Goal: Information Seeking & Learning: Find specific fact

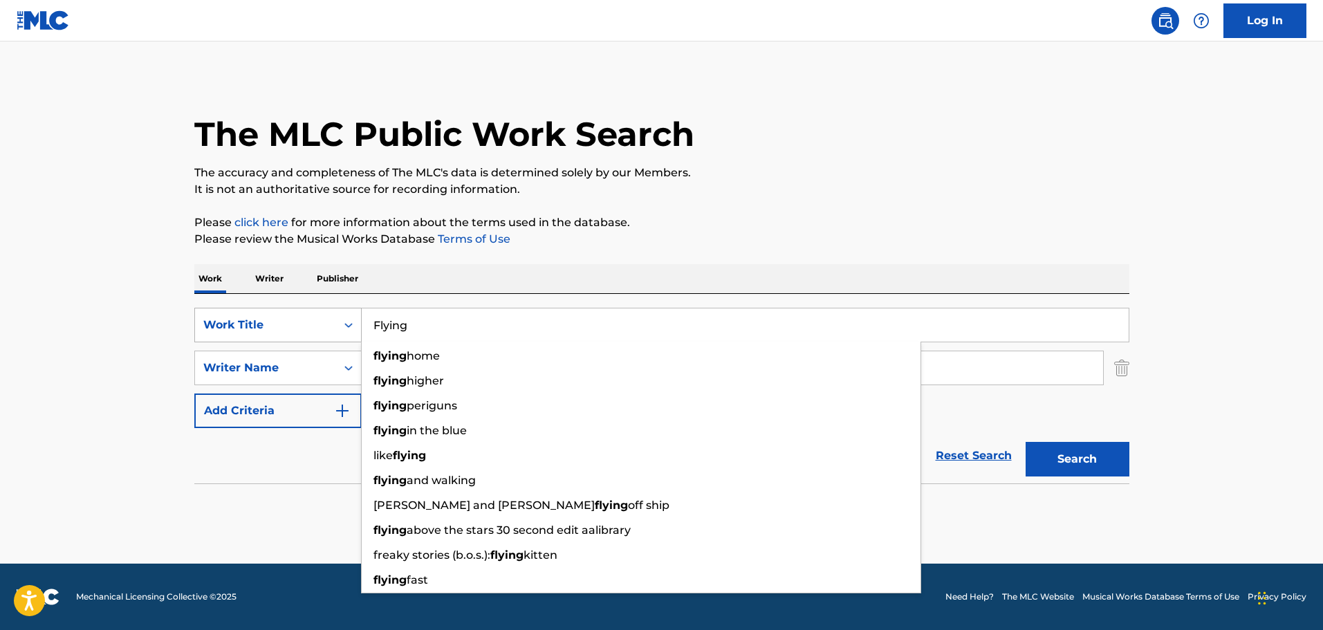
drag, startPoint x: 379, startPoint y: 315, endPoint x: 310, endPoint y: 315, distance: 69.2
click at [310, 315] on div "SearchWithCriteria0da36b43-dfd5-4d31-a98b-e662a038778a Work Title Flying flying…" at bounding box center [661, 325] width 935 height 35
paste input "I'll Always Be with You"
type input "I'll Always Be with You"
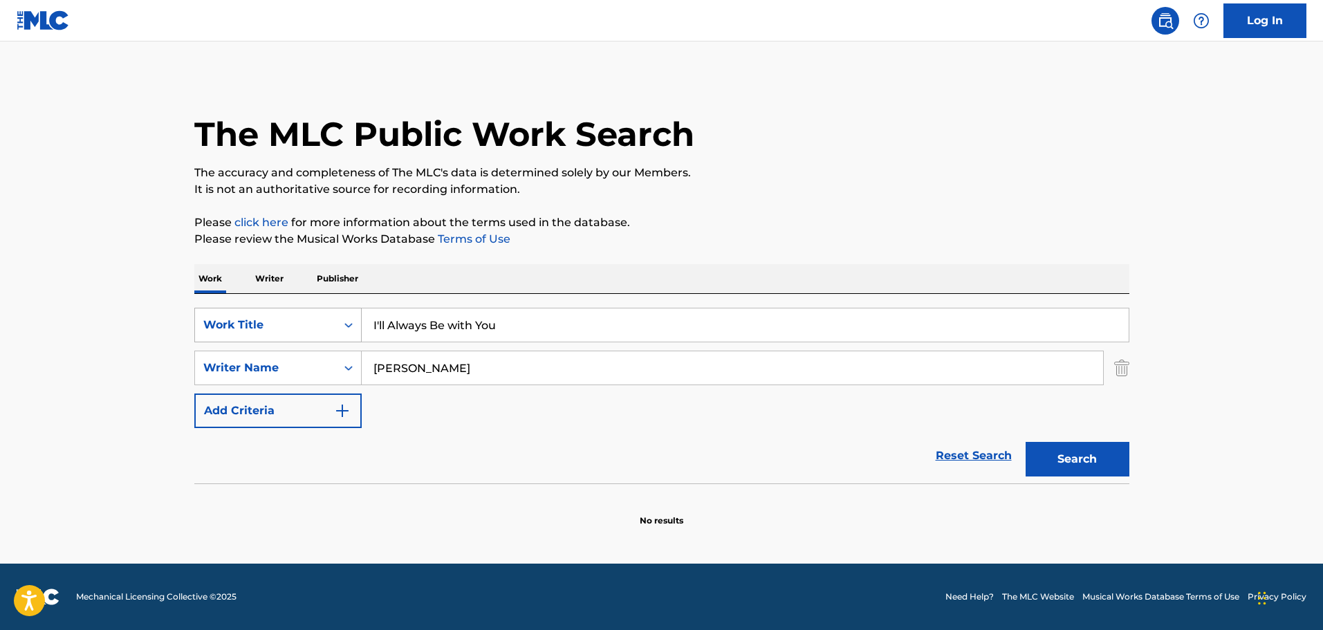
drag, startPoint x: 56, startPoint y: 324, endPoint x: 211, endPoint y: 335, distance: 155.3
click at [59, 325] on main "The MLC Public Work Search The accuracy and completeness of The MLC's data is d…" at bounding box center [661, 302] width 1323 height 522
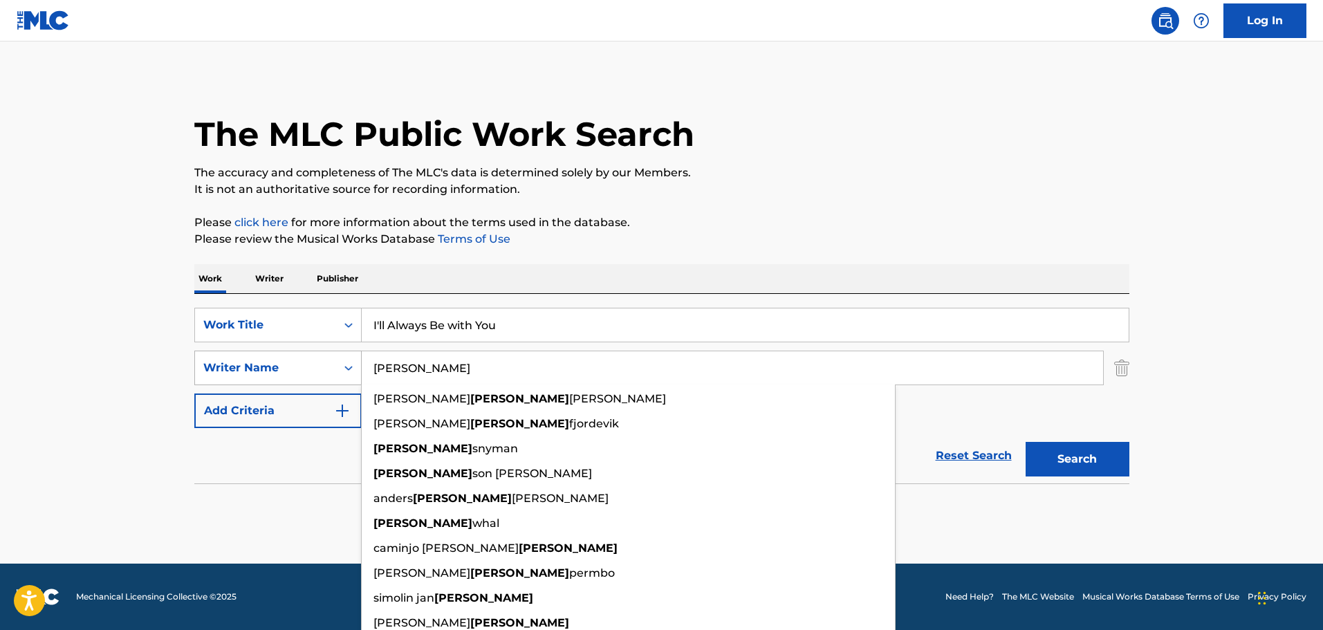
drag, startPoint x: 443, startPoint y: 369, endPoint x: 310, endPoint y: 369, distance: 133.5
click at [310, 369] on div "SearchWithCriteria7714e905-19df-4d2f-9d03-2a8a9f957845 Writer Name [PERSON_NAME…" at bounding box center [661, 368] width 935 height 35
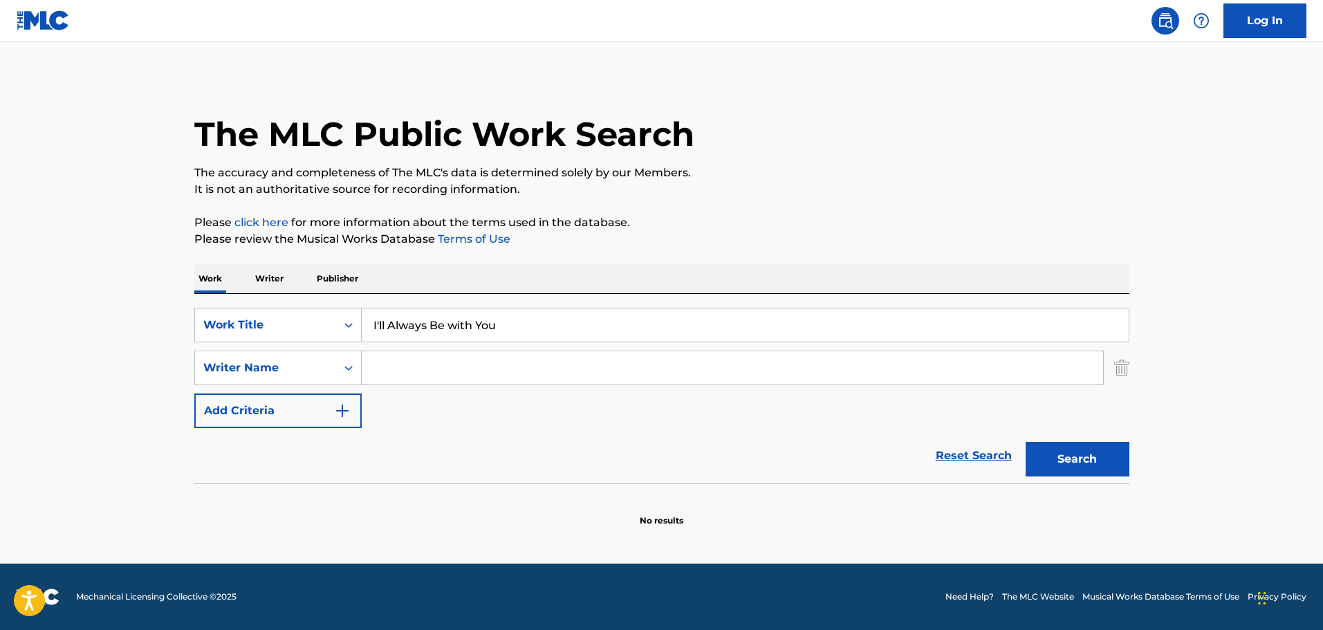
click at [1077, 449] on button "Search" at bounding box center [1078, 459] width 104 height 35
click at [418, 368] on input "Search Form" at bounding box center [732, 367] width 741 height 33
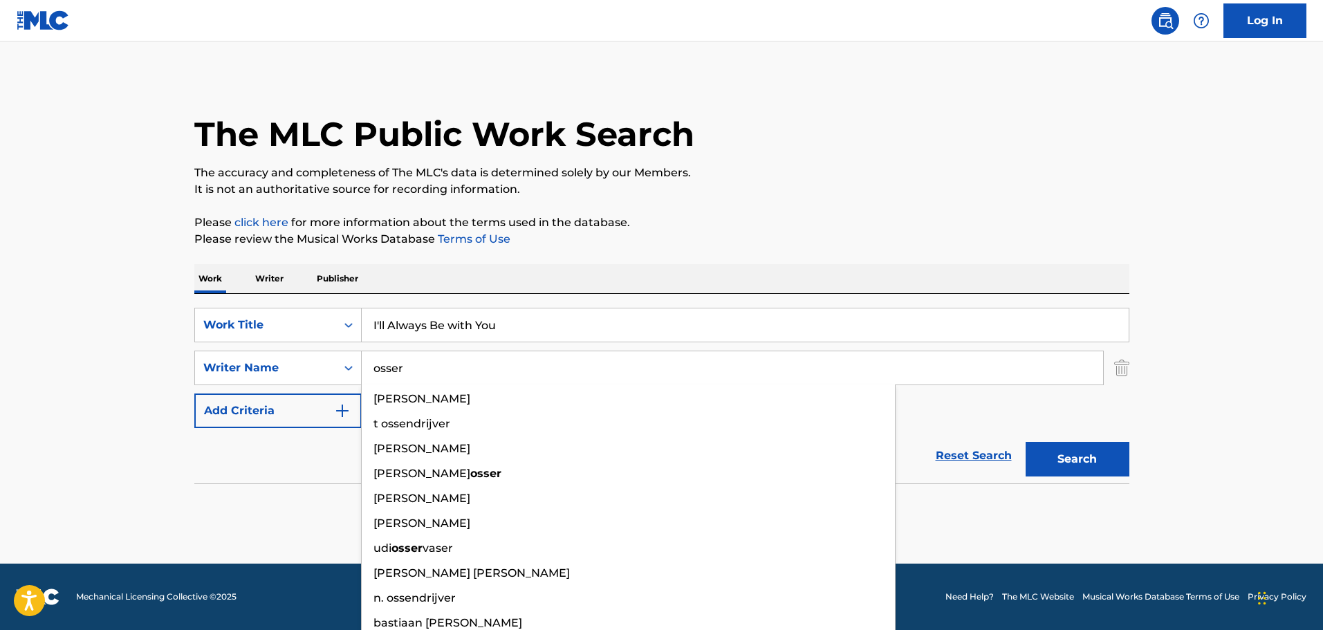
type input "osser"
click at [1026, 442] on button "Search" at bounding box center [1078, 459] width 104 height 35
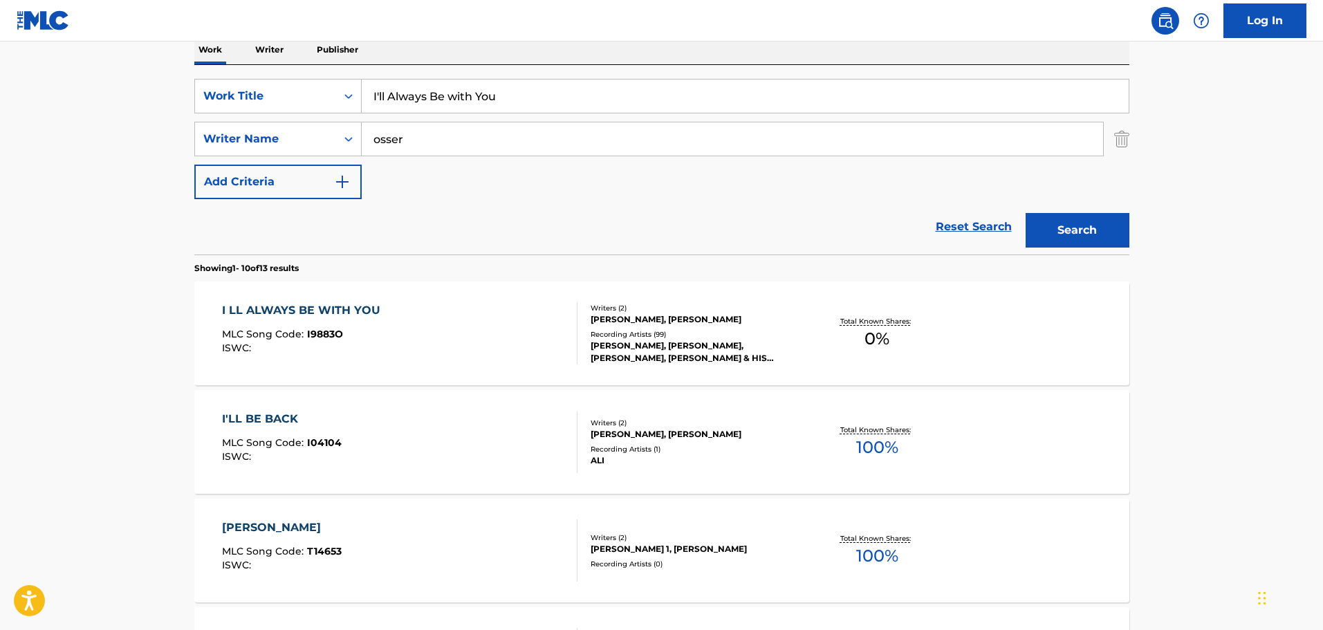
scroll to position [207, 0]
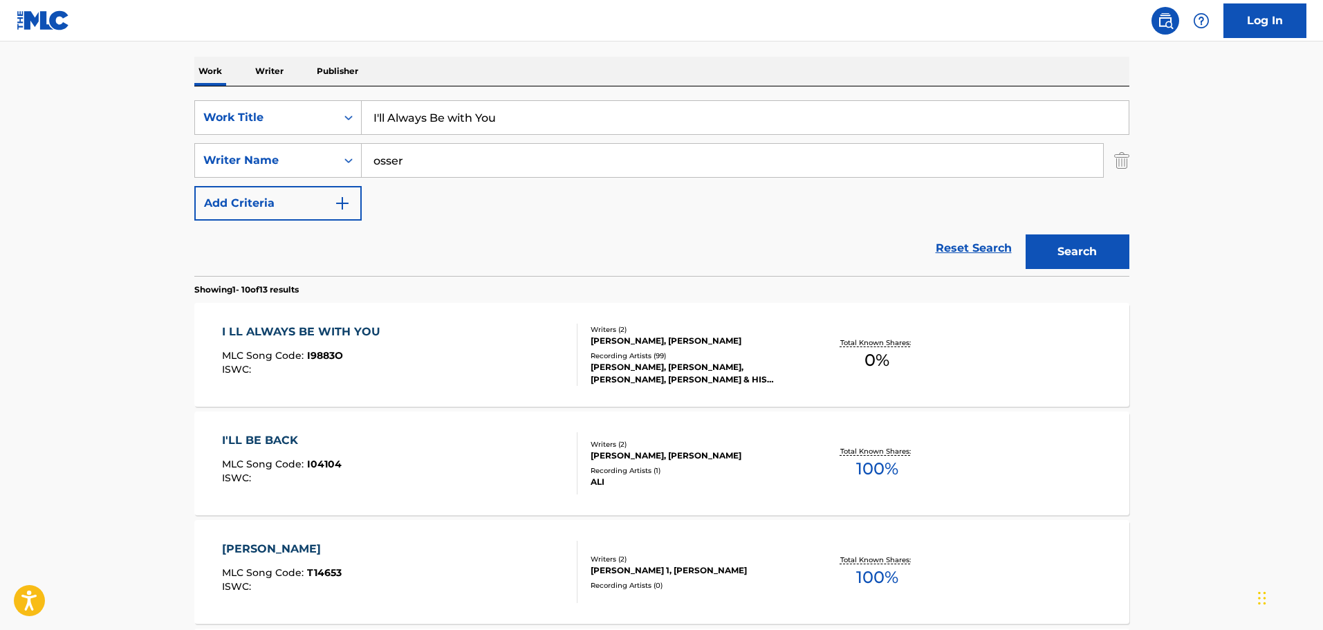
click at [716, 349] on div "Writers ( 2 ) [PERSON_NAME], [PERSON_NAME] Recording Artists ( 99 ) [PERSON_NAM…" at bounding box center [688, 355] width 222 height 62
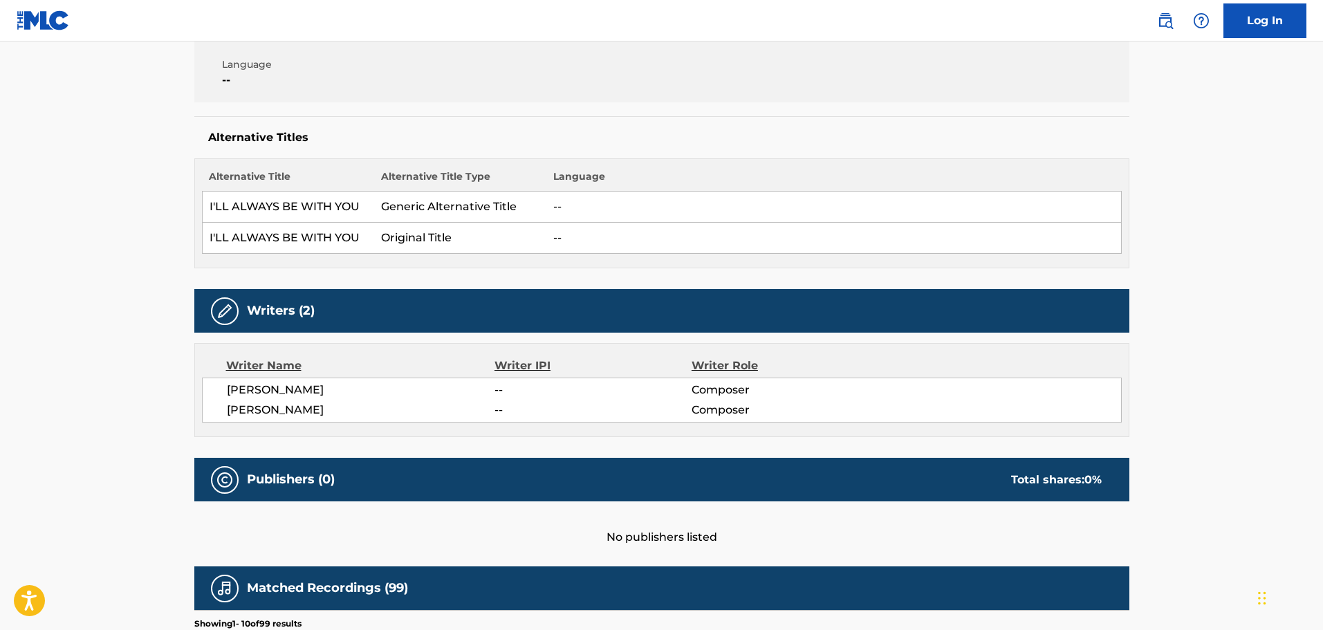
scroll to position [277, 0]
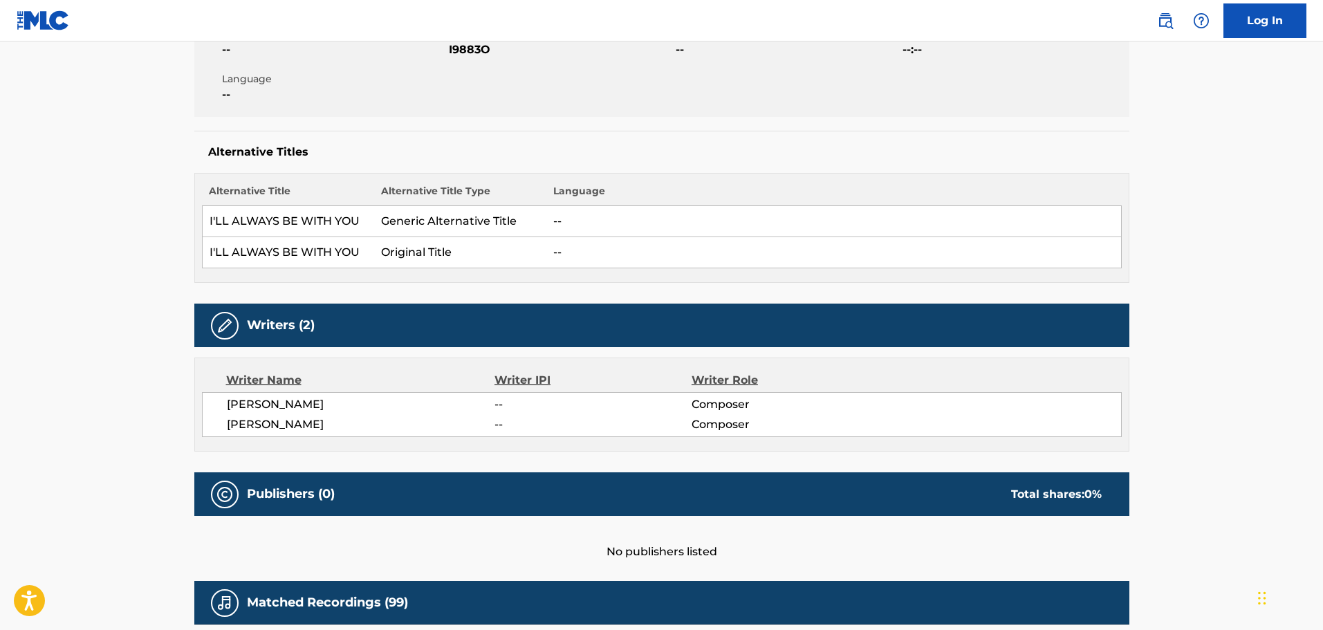
click at [131, 381] on main "< Back to public search results Copy work link I LL ALWAYS BE WITH YOU Work Det…" at bounding box center [661, 431] width 1323 height 1332
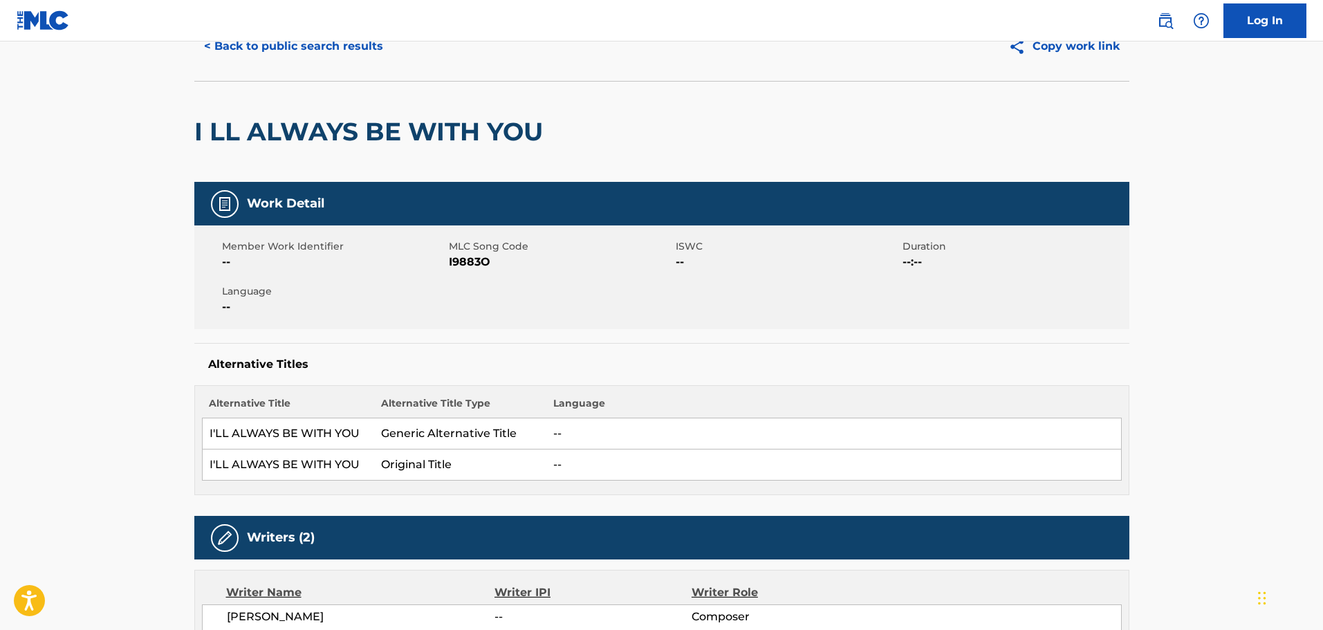
scroll to position [0, 0]
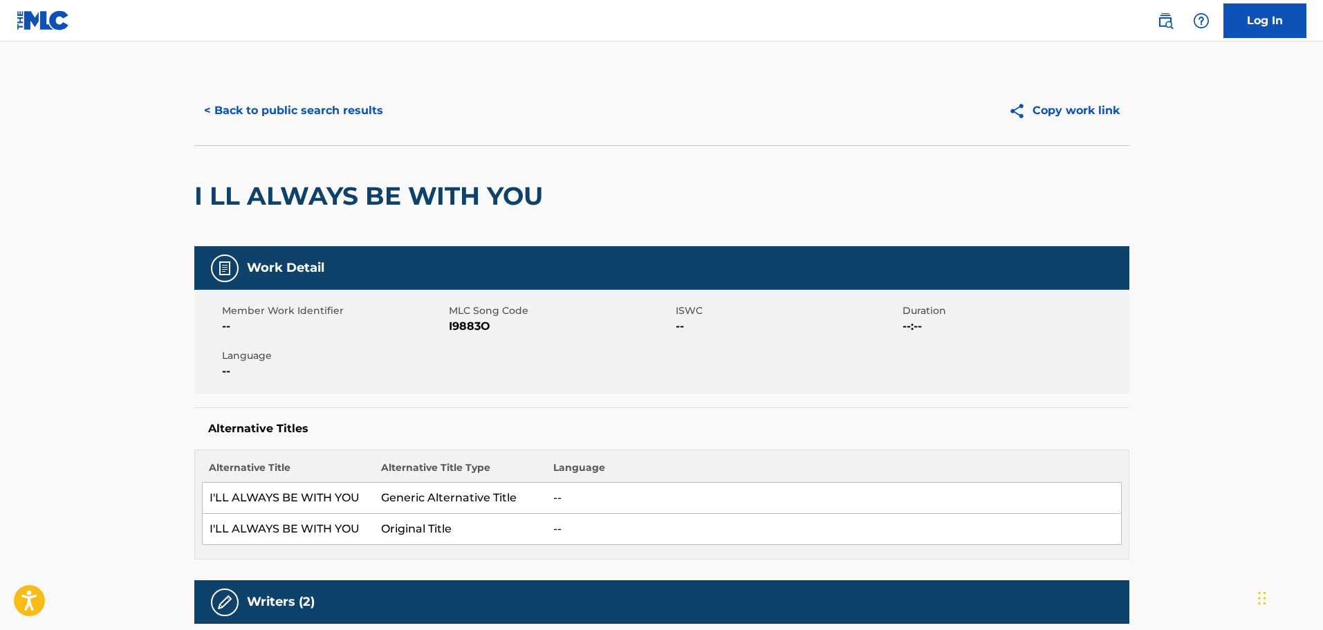
click at [249, 111] on button "< Back to public search results" at bounding box center [293, 110] width 198 height 35
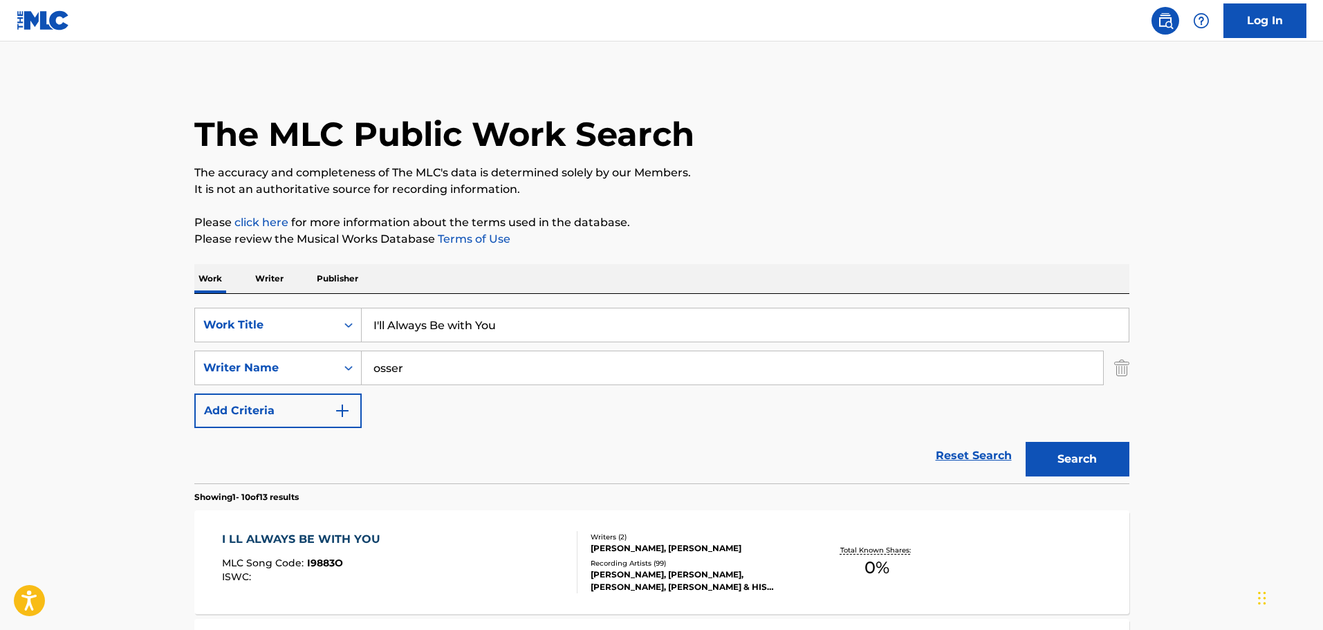
scroll to position [207, 0]
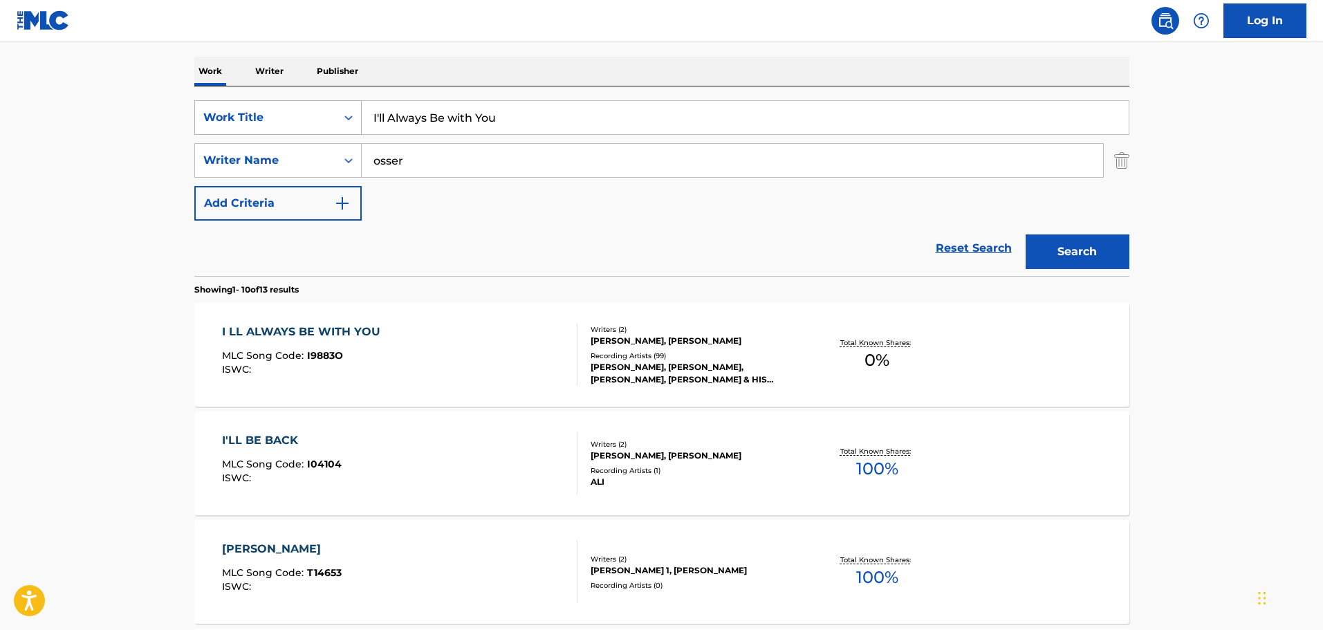
drag, startPoint x: 537, startPoint y: 113, endPoint x: 291, endPoint y: 124, distance: 246.4
click at [291, 124] on div "SearchWithCriteria0da36b43-dfd5-4d31-a98b-e662a038778a Work Title I'll Always B…" at bounding box center [661, 117] width 935 height 35
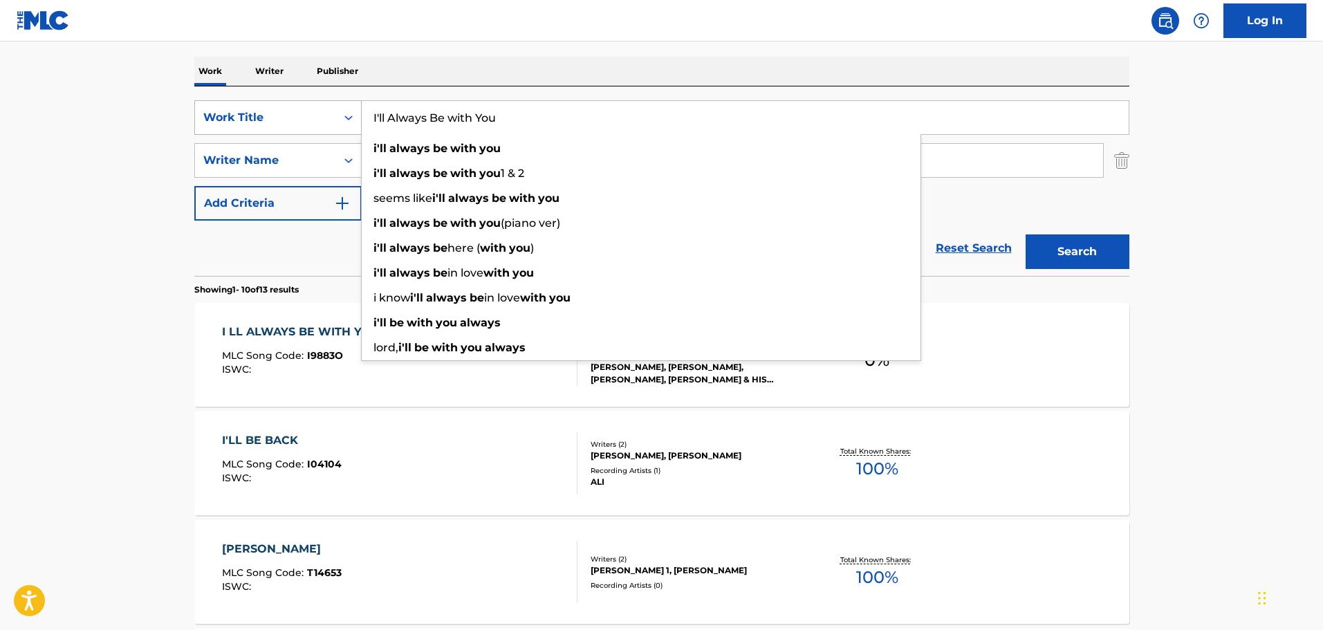
paste input "GOLDENROD MUSIC INC"
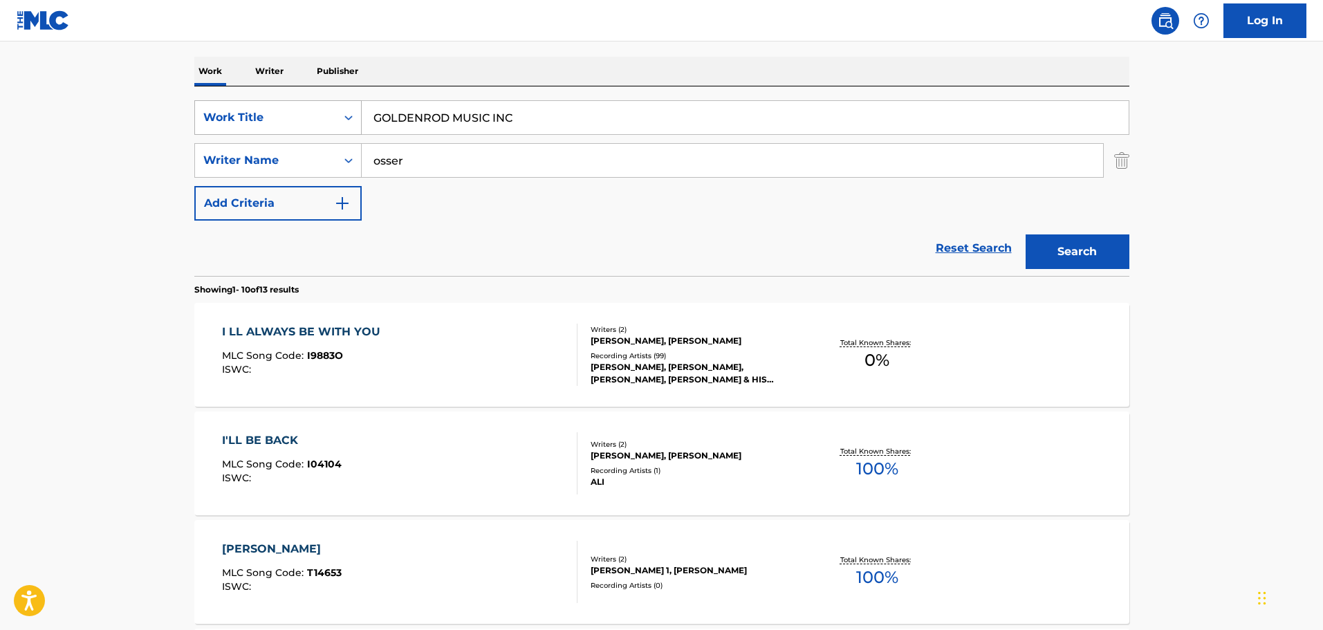
drag, startPoint x: 535, startPoint y: 122, endPoint x: 230, endPoint y: 133, distance: 305.2
click at [230, 133] on div "SearchWithCriteria0da36b43-dfd5-4d31-a98b-e662a038778a Work Title GOLDENROD MUS…" at bounding box center [661, 117] width 935 height 35
type input "[PERSON_NAME] unknown"
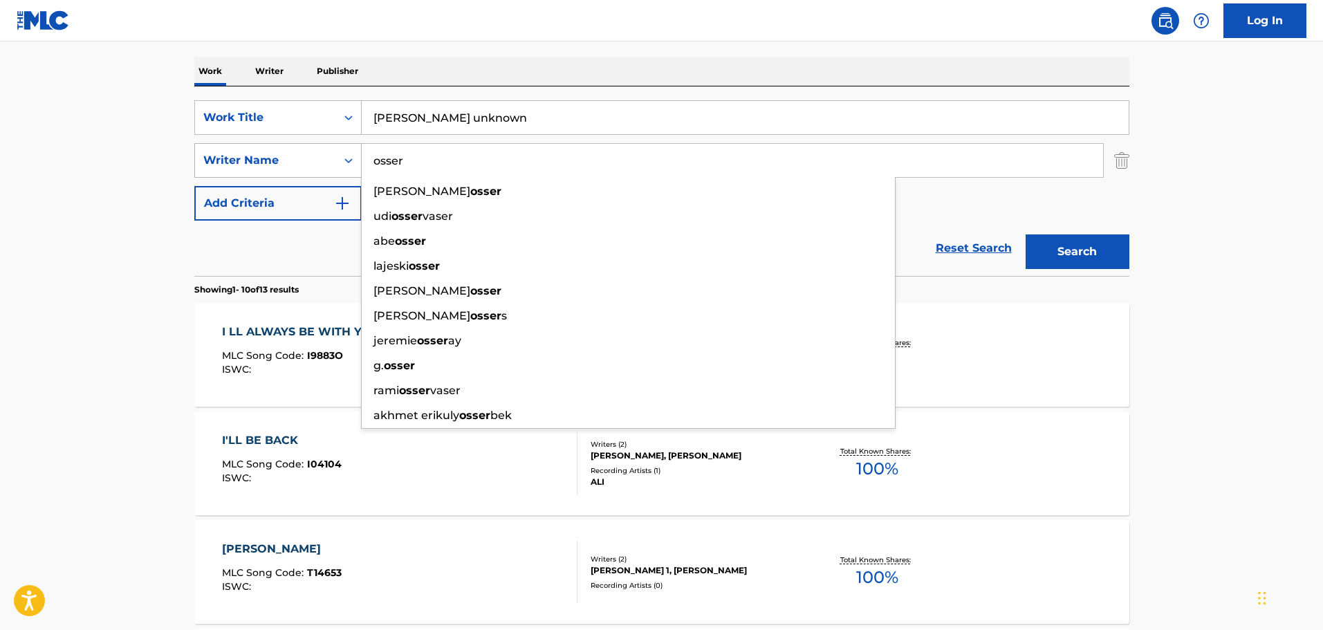
drag, startPoint x: 414, startPoint y: 167, endPoint x: 352, endPoint y: 156, distance: 63.1
click at [352, 156] on div "SearchWithCriteria7714e905-19df-4d2f-9d03-2a8a9f957845 Writer Name [PERSON_NAME…" at bounding box center [661, 160] width 935 height 35
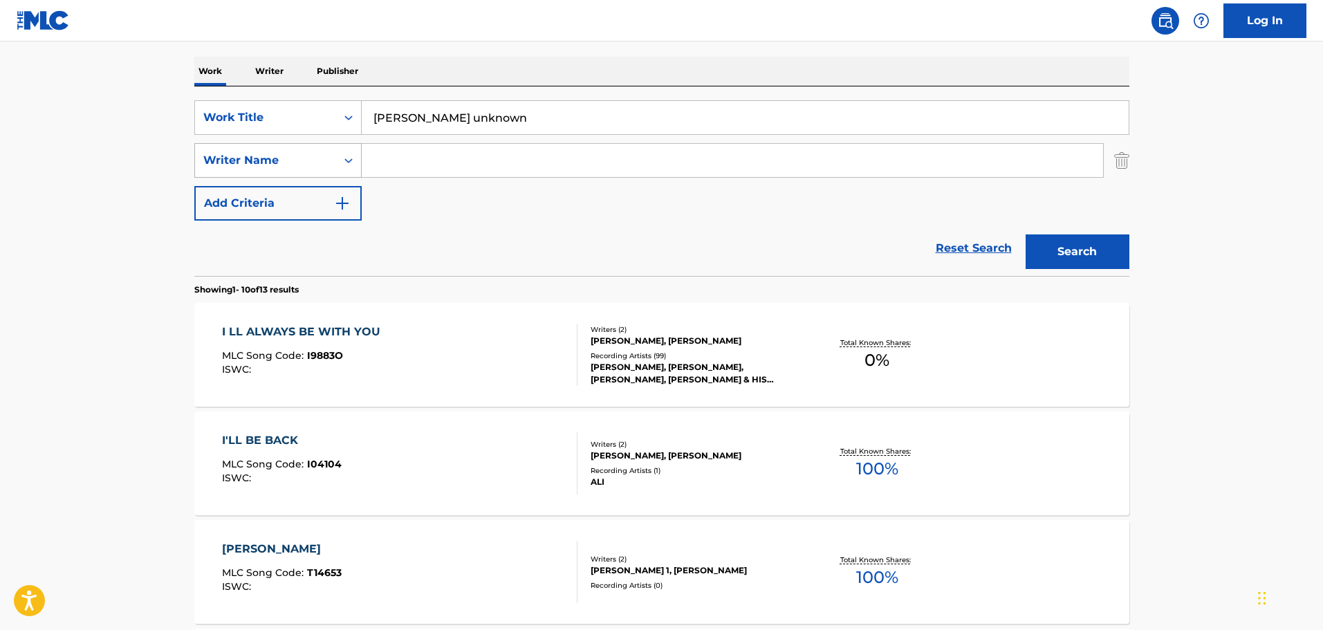
click at [1026, 234] on button "Search" at bounding box center [1078, 251] width 104 height 35
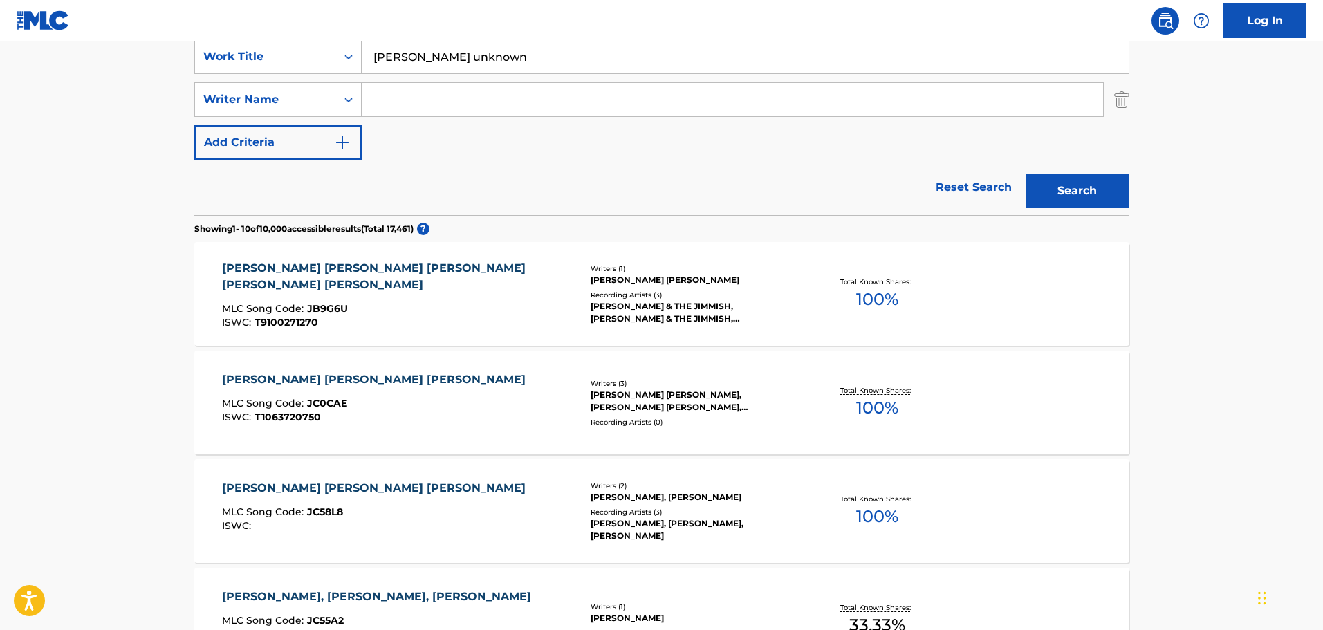
scroll to position [0, 0]
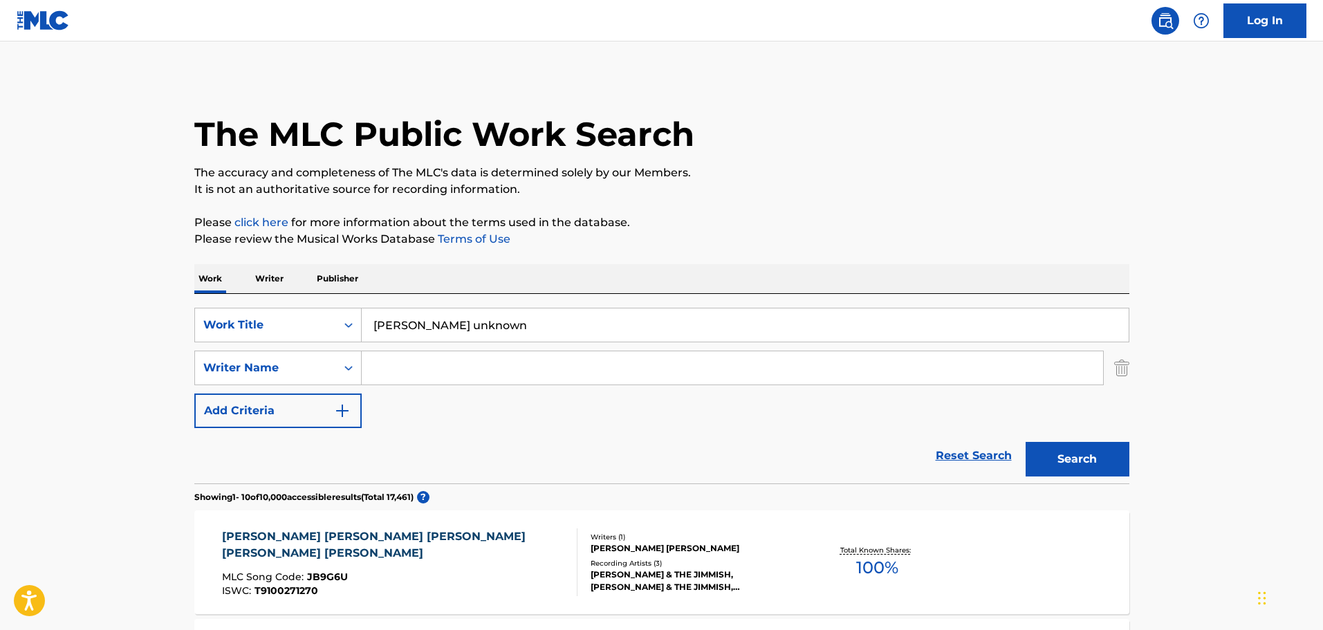
drag, startPoint x: 502, startPoint y: 328, endPoint x: 239, endPoint y: 306, distance: 263.6
click at [239, 306] on div "SearchWithCriteria0da36b43-dfd5-4d31-a98b-e662a038778a Work Title [PERSON_NAME]…" at bounding box center [661, 388] width 935 height 189
paste input "This Too Shall Pass Away"
type input "This Too Shall Pass Away"
click at [1095, 453] on button "Search" at bounding box center [1078, 459] width 104 height 35
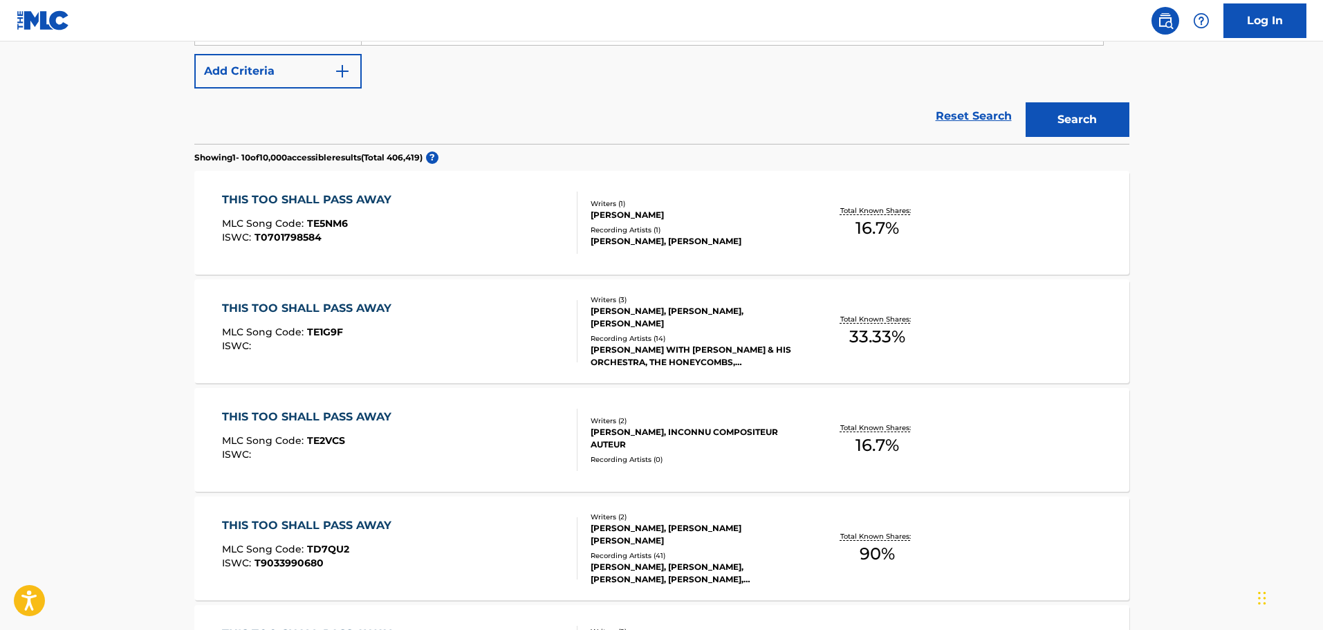
scroll to position [346, 0]
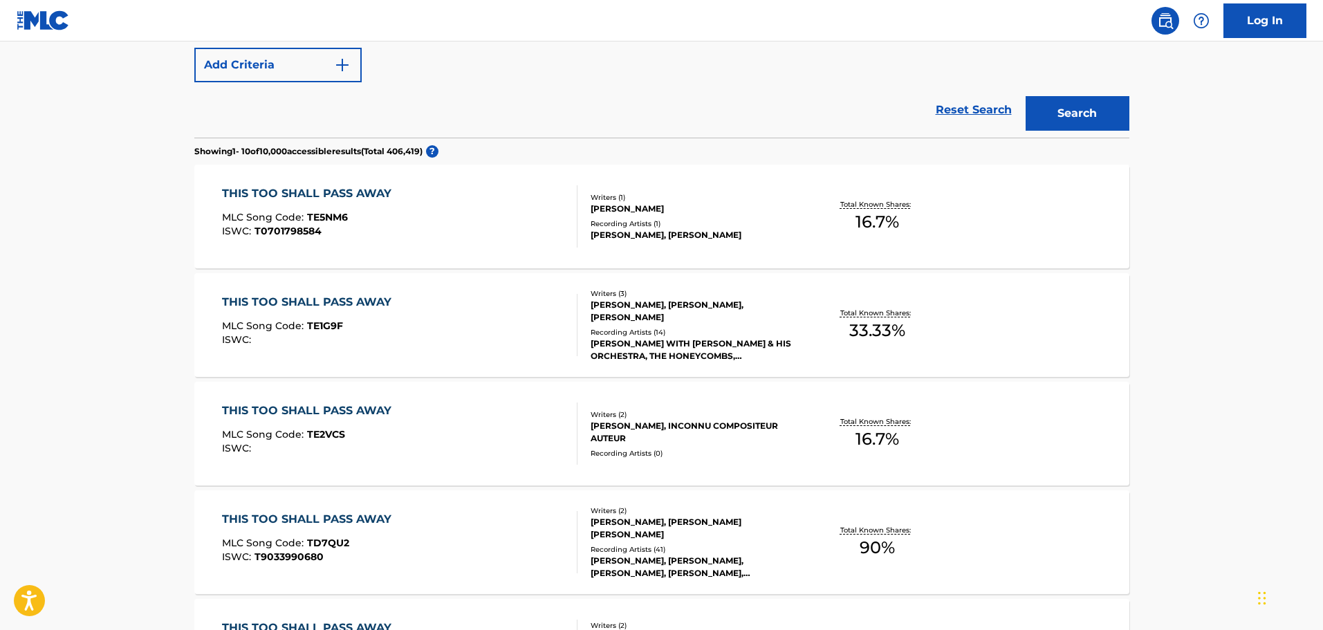
click at [721, 337] on div "[PERSON_NAME] WITH [PERSON_NAME] & HIS ORCHESTRA, THE HONEYCOMBS, [PERSON_NAME]…" at bounding box center [695, 349] width 209 height 25
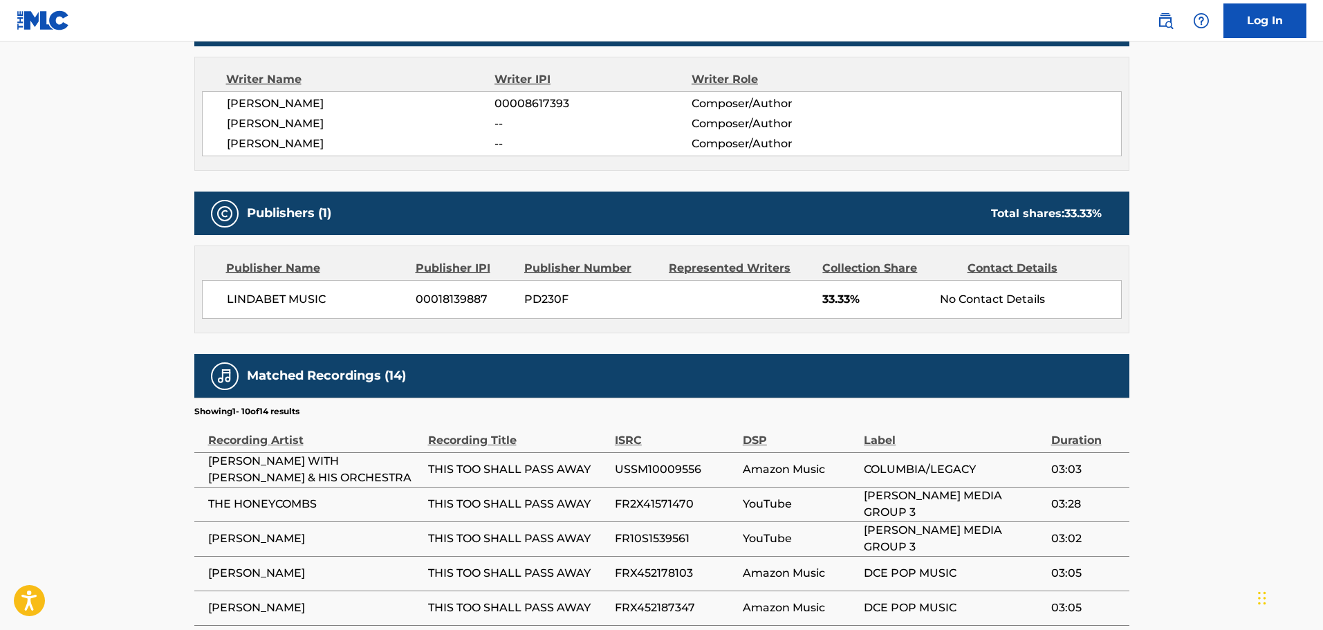
scroll to position [346, 0]
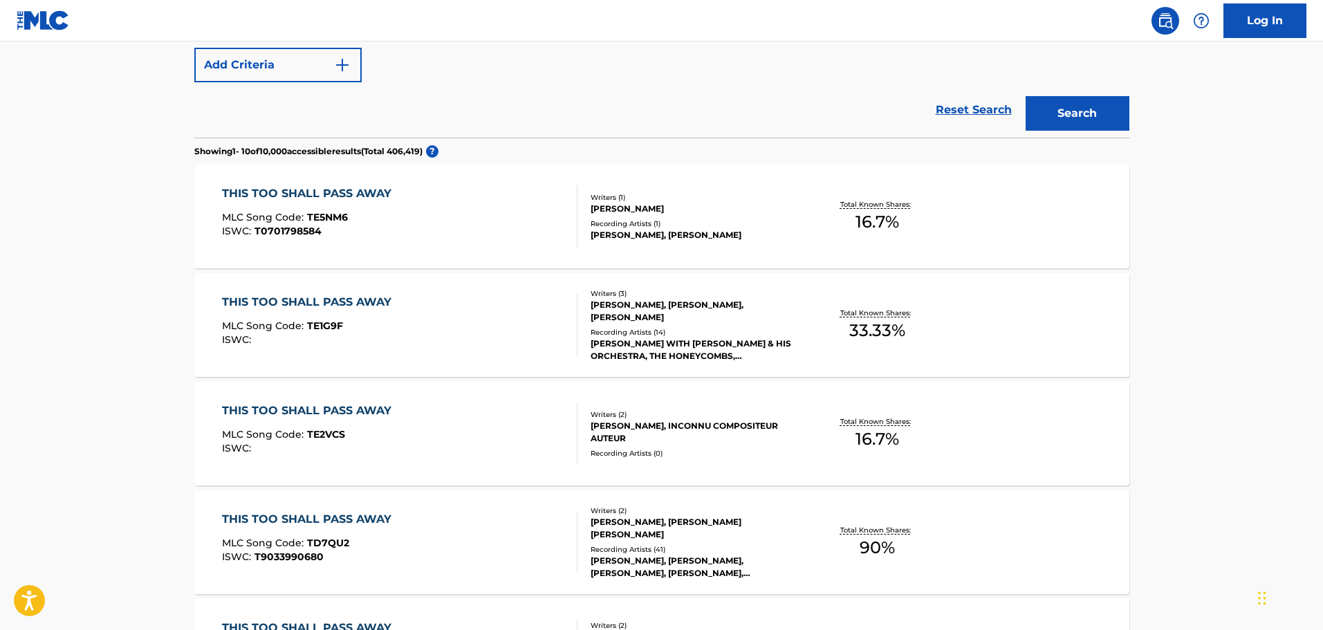
click at [601, 95] on div "Reset Search Search" at bounding box center [661, 109] width 935 height 55
click at [655, 337] on div "[PERSON_NAME] WITH [PERSON_NAME] & HIS ORCHESTRA, THE HONEYCOMBS, [PERSON_NAME]…" at bounding box center [695, 349] width 209 height 25
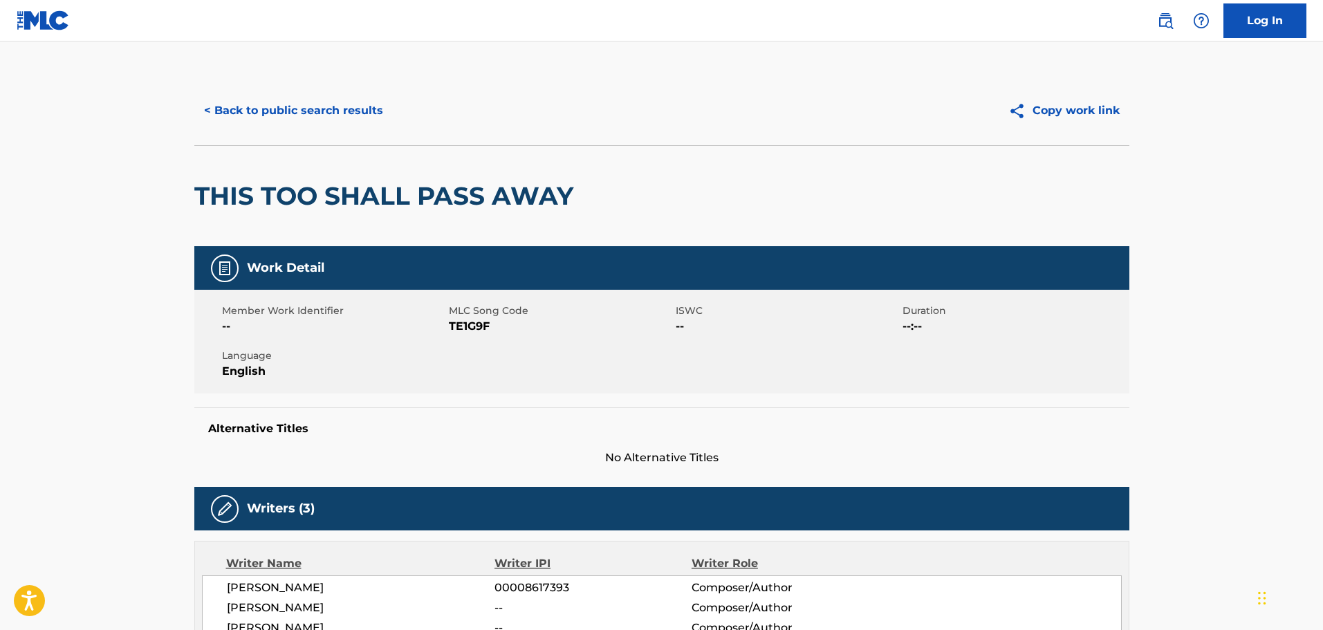
click at [351, 101] on button "< Back to public search results" at bounding box center [293, 110] width 198 height 35
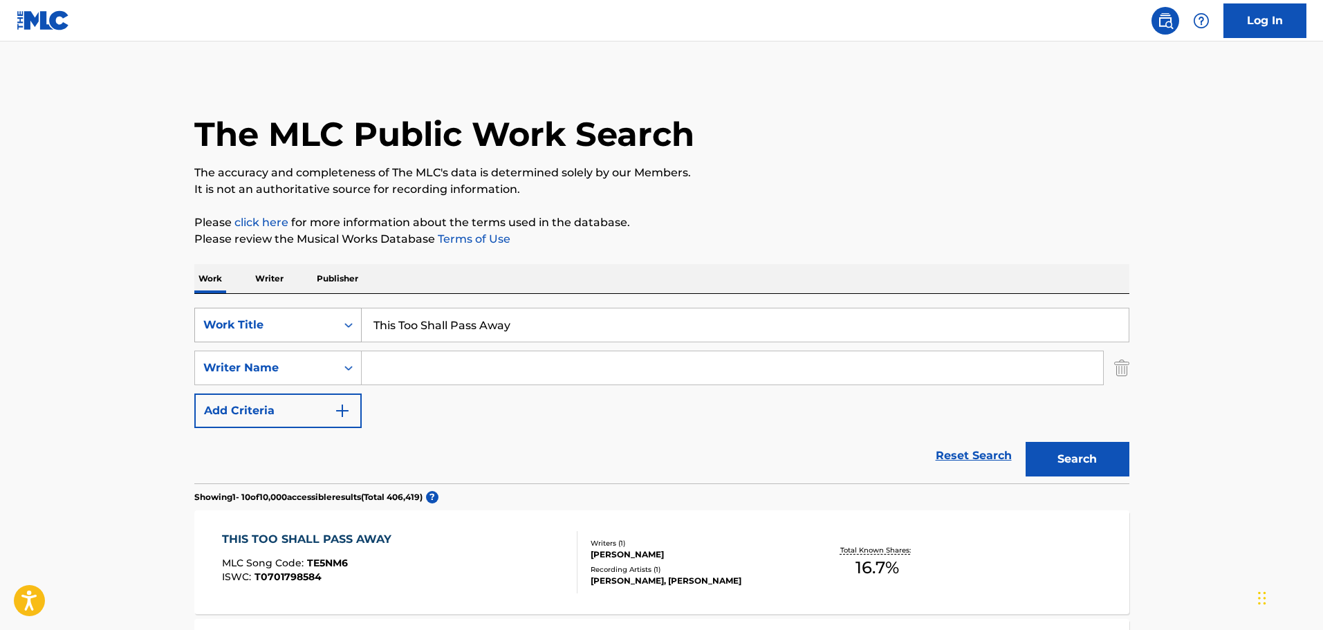
drag, startPoint x: 526, startPoint y: 323, endPoint x: 250, endPoint y: 317, distance: 275.3
click at [250, 317] on div "SearchWithCriteria0da36b43-dfd5-4d31-a98b-e662a038778a Work Title This Too Shal…" at bounding box center [661, 325] width 935 height 35
paste input "Quicksilver"
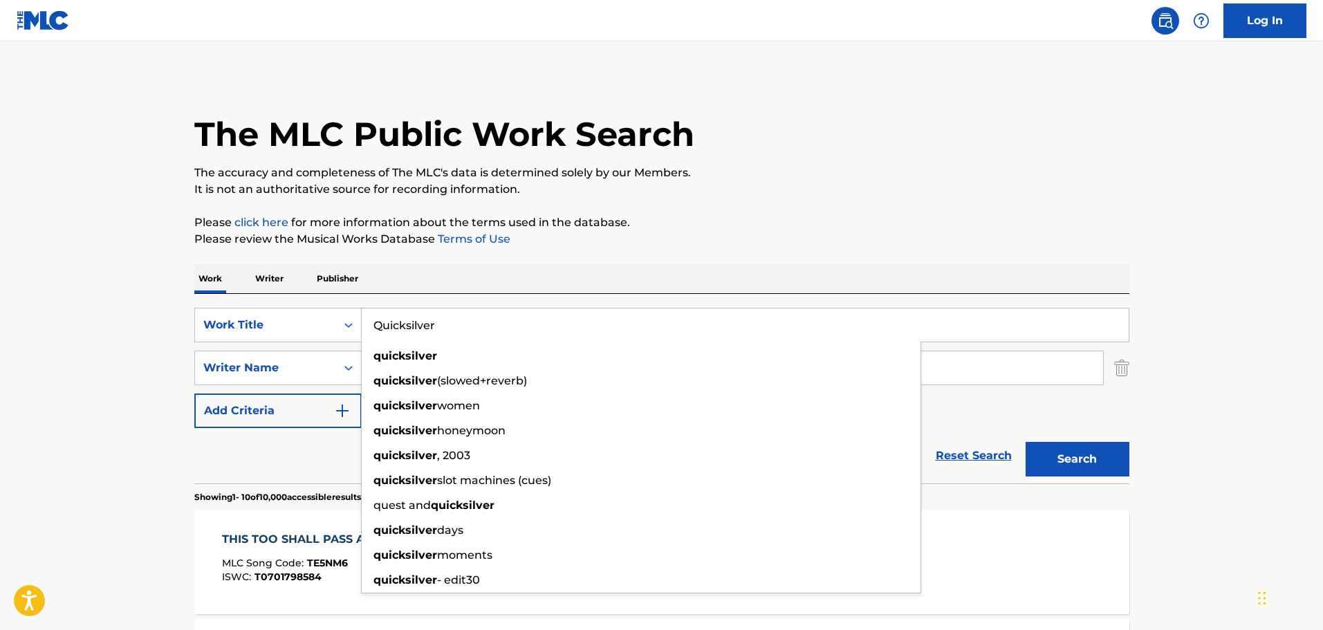
type input "Quicksilver"
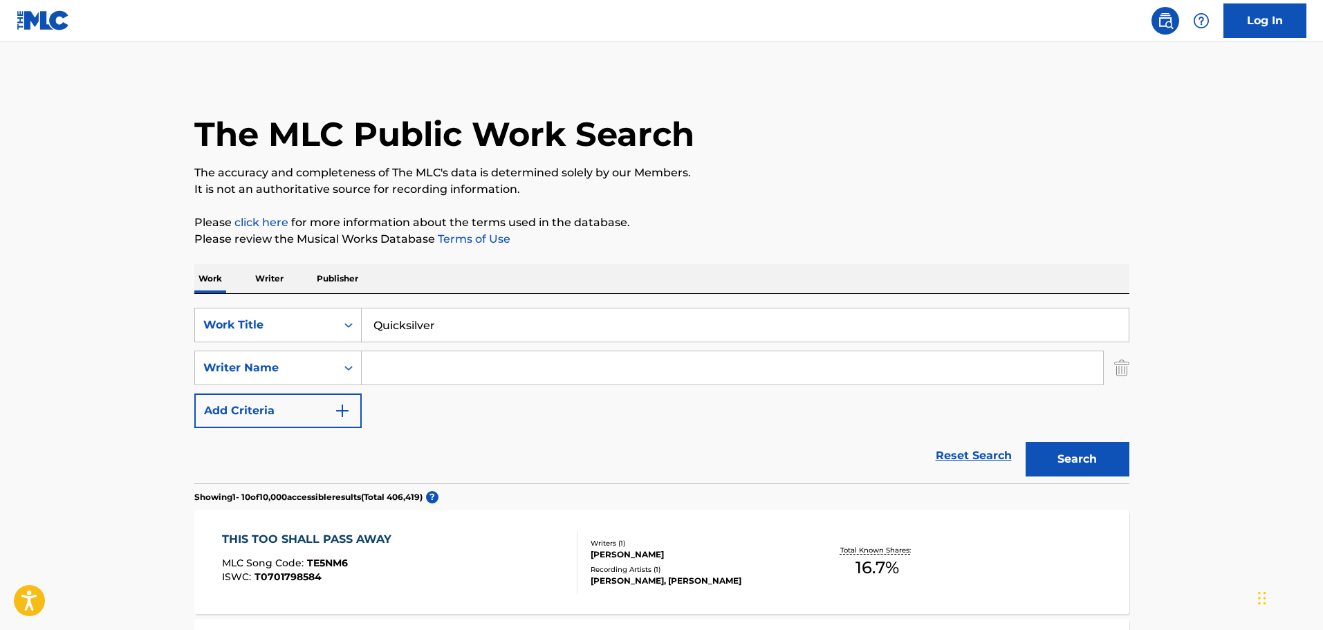
click at [398, 373] on input "Search Form" at bounding box center [732, 367] width 741 height 33
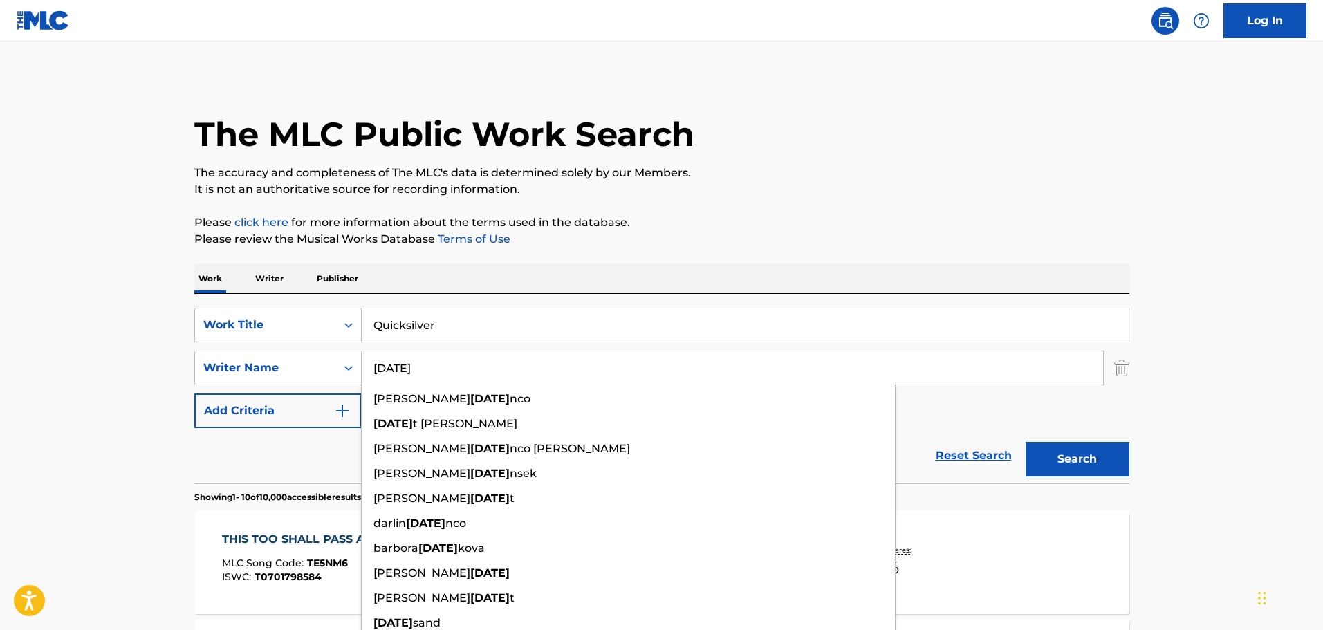
type input "[DATE]"
click at [1026, 442] on button "Search" at bounding box center [1078, 459] width 104 height 35
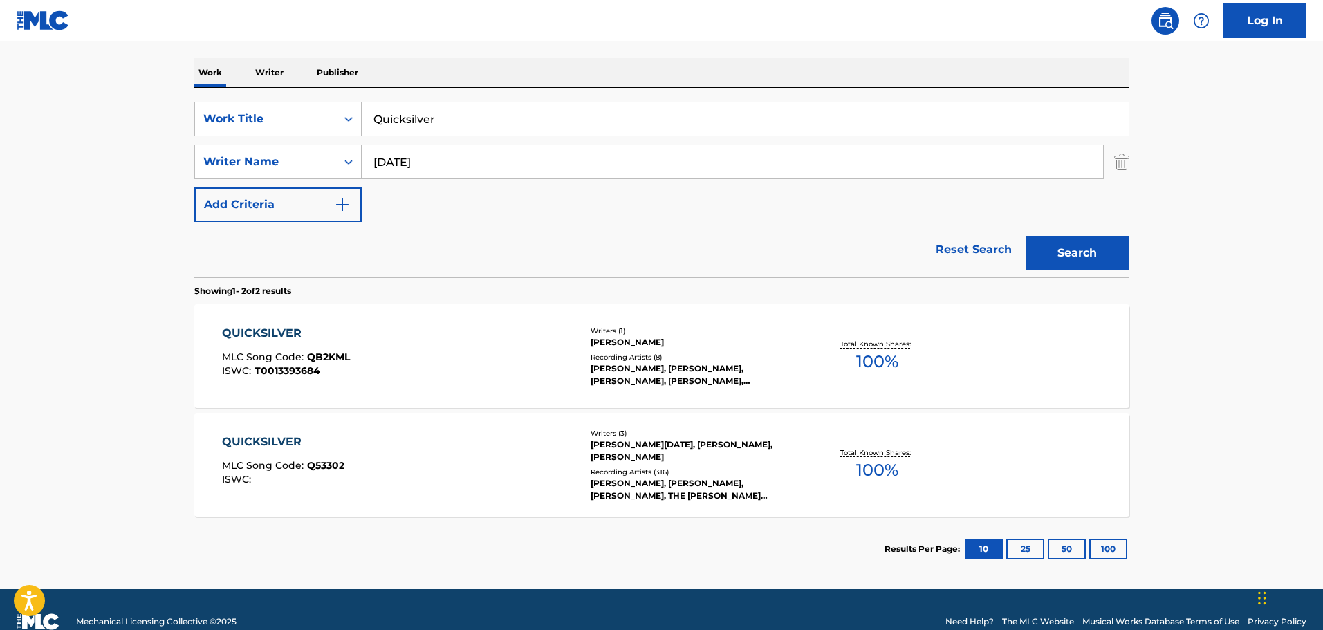
scroll to position [207, 0]
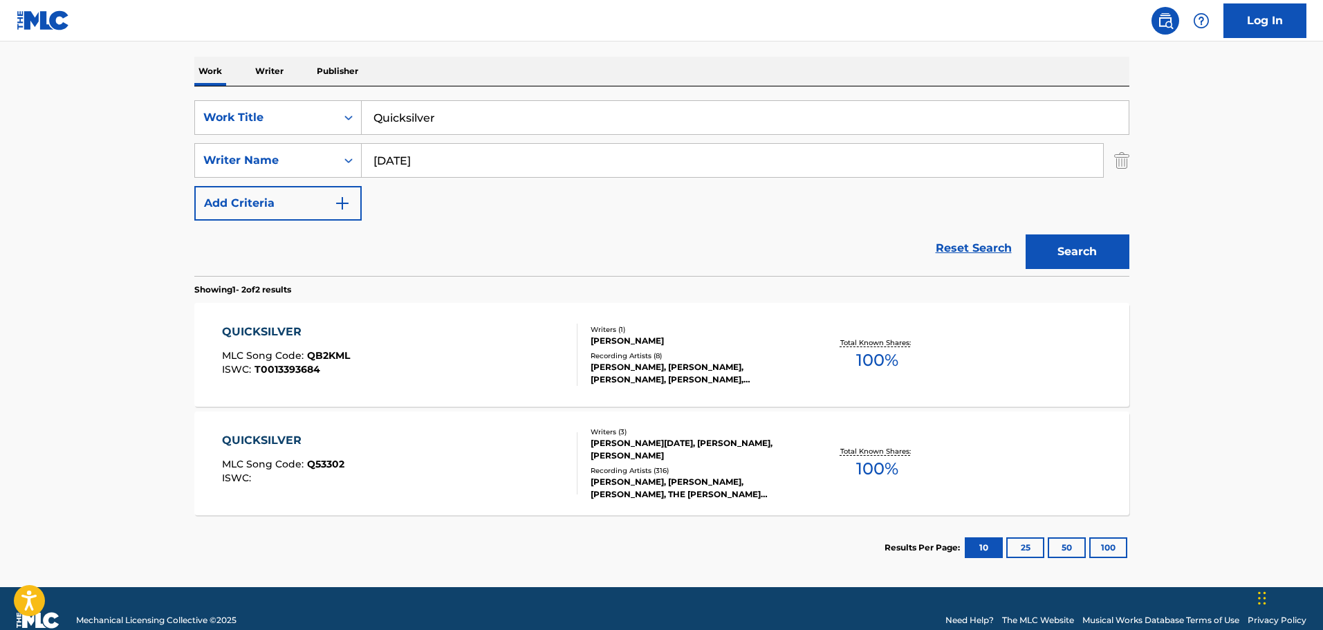
click at [707, 448] on div "[PERSON_NAME][DATE], [PERSON_NAME], [PERSON_NAME]" at bounding box center [695, 449] width 209 height 25
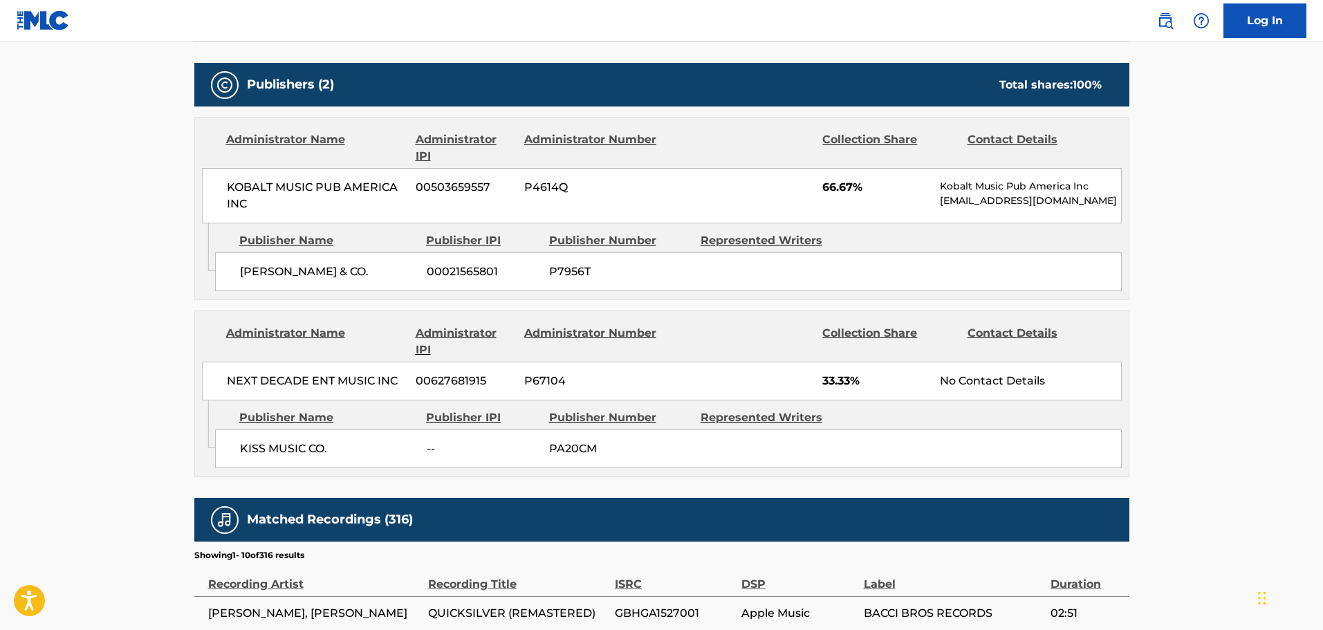
scroll to position [622, 0]
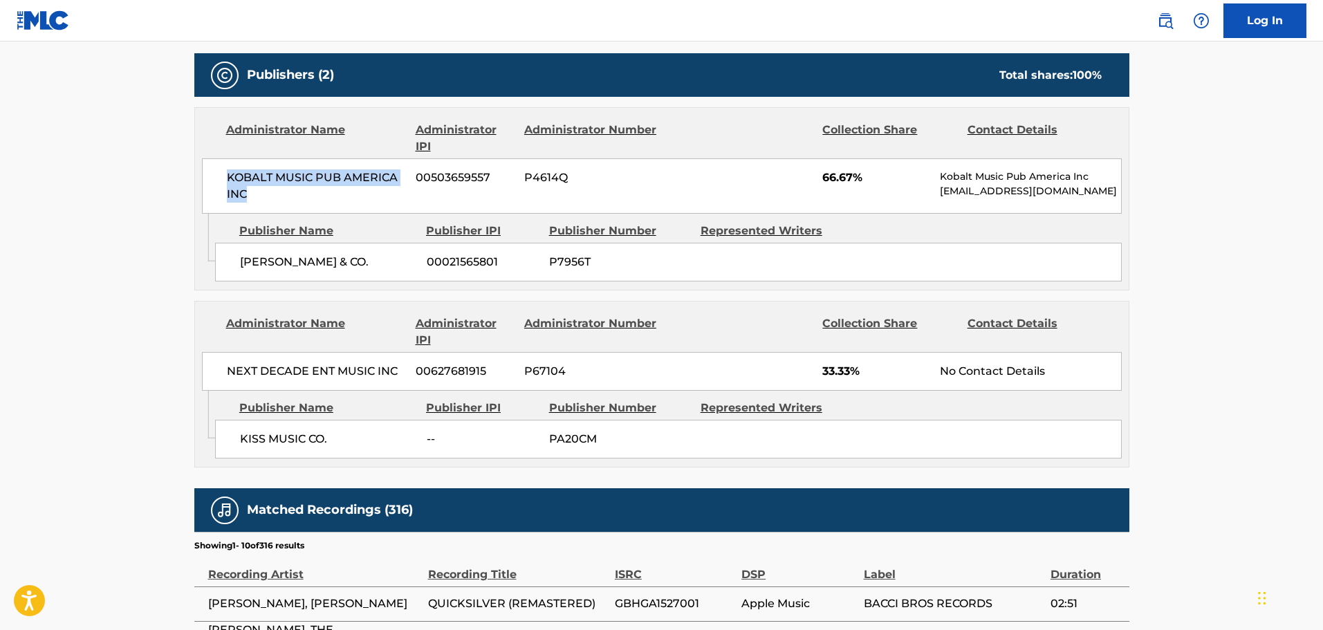
drag, startPoint x: 252, startPoint y: 197, endPoint x: 214, endPoint y: 175, distance: 44.0
click at [214, 175] on div "KOBALT MUSIC PUB AMERICA INC 00503659557 P4614Q 66.67% Kobalt Music Pub America…" at bounding box center [662, 185] width 920 height 55
copy span "KOBALT MUSIC PUB AMERICA INC"
drag, startPoint x: 400, startPoint y: 372, endPoint x: 230, endPoint y: 369, distance: 170.8
click at [230, 369] on span "NEXT DECADE ENT MUSIC INC" at bounding box center [316, 371] width 179 height 17
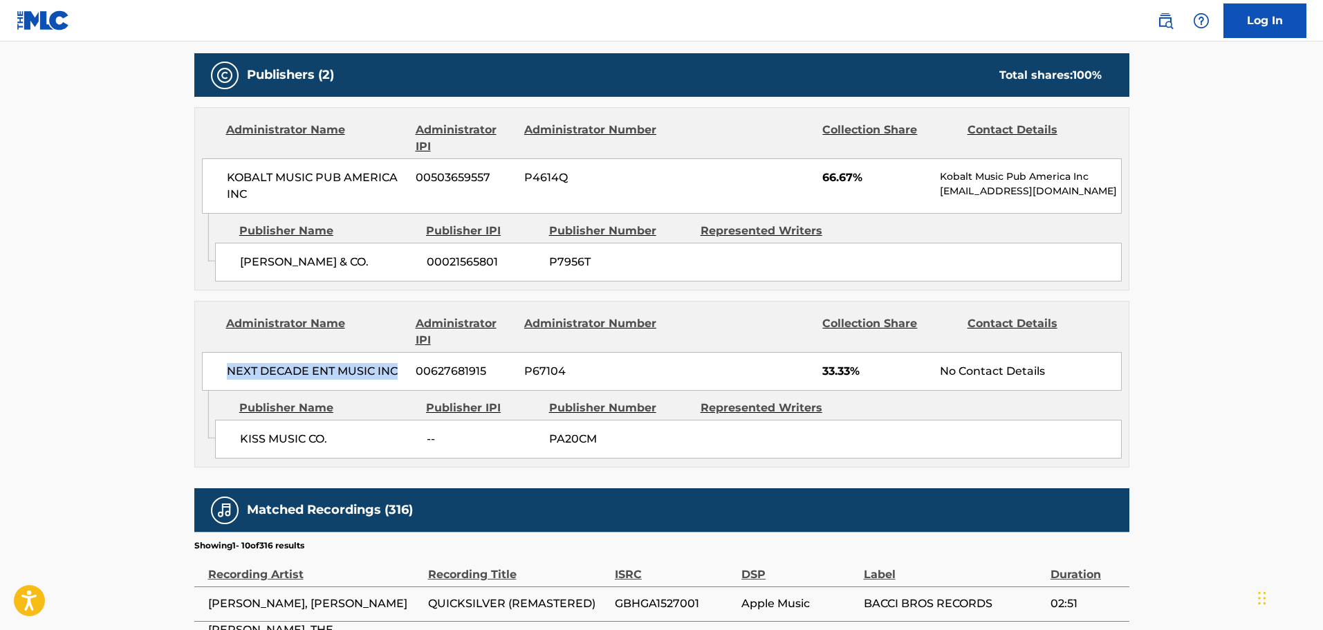
copy span "NEXT DECADE ENT MUSIC INC"
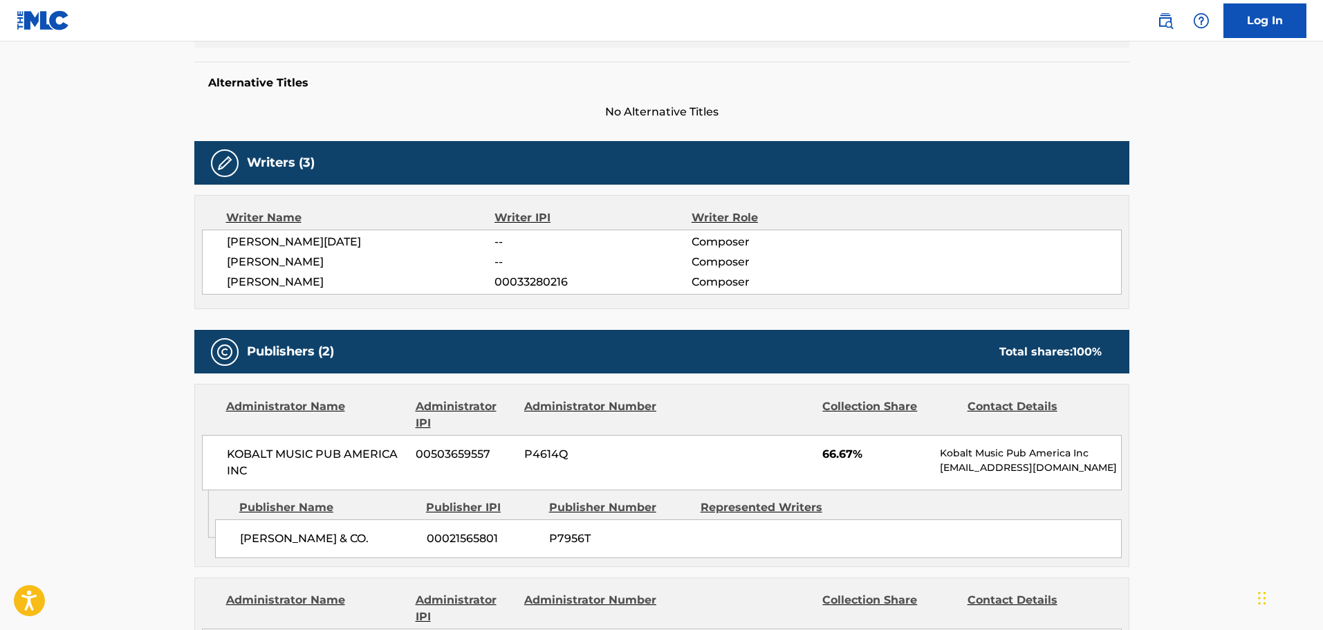
scroll to position [138, 0]
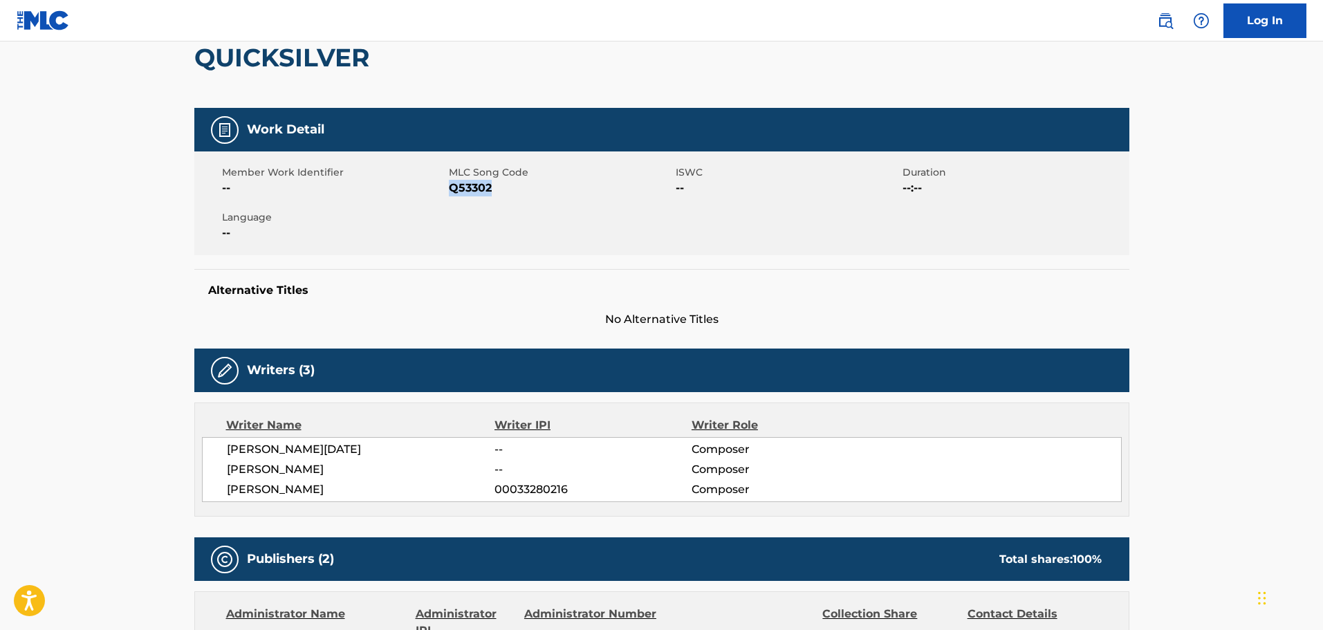
drag, startPoint x: 493, startPoint y: 189, endPoint x: 450, endPoint y: 189, distance: 42.9
click at [450, 189] on span "Q53302" at bounding box center [560, 188] width 223 height 17
copy span "Q53302"
